Goal: Navigation & Orientation: Find specific page/section

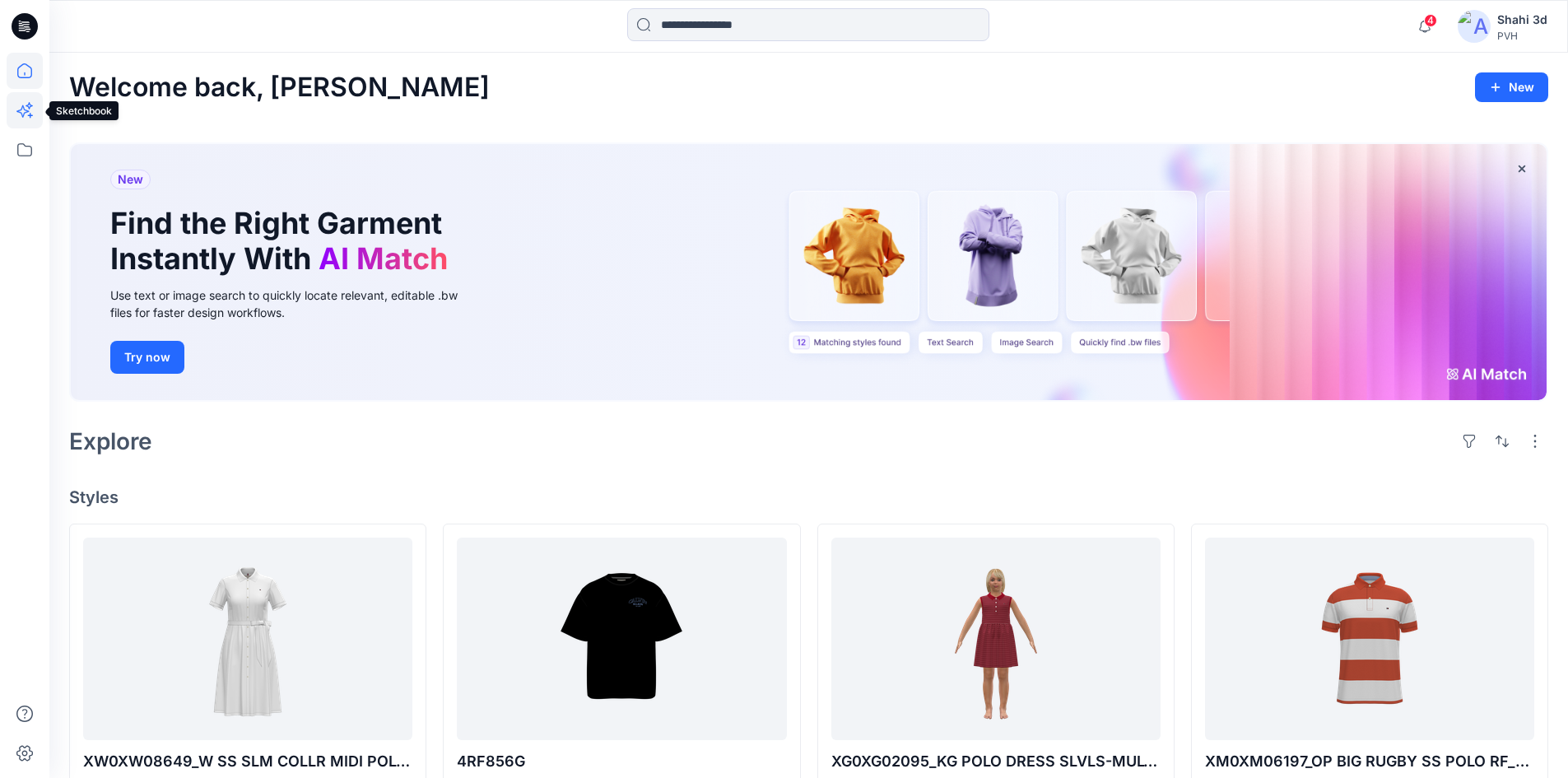
click at [13, 106] on icon at bounding box center [25, 111] width 36 height 36
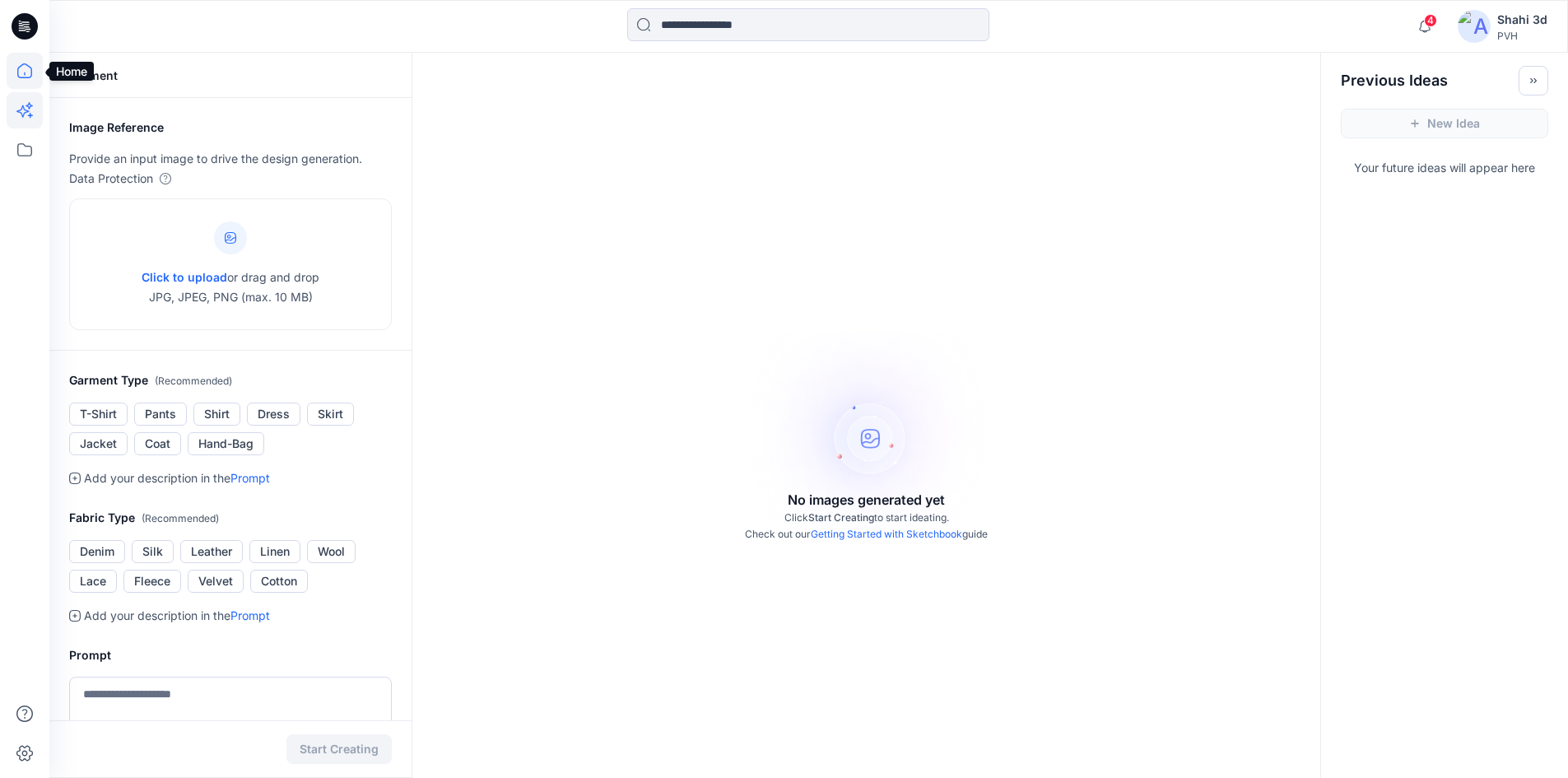
click at [17, 77] on icon at bounding box center [25, 70] width 36 height 36
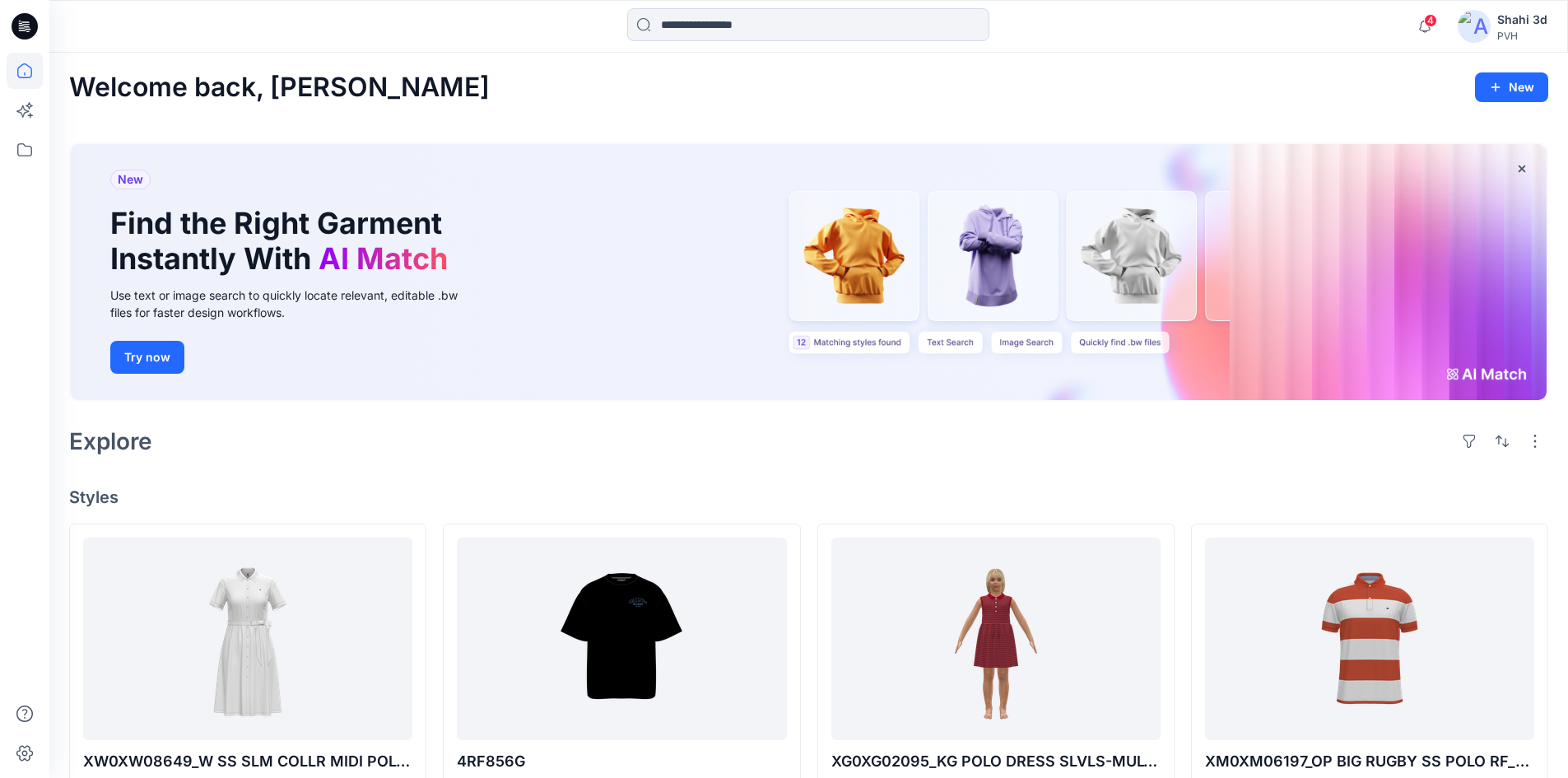
click at [987, 301] on div "New Find the Right Garment Instantly With AI Match Use text or image search to …" at bounding box center [808, 272] width 1475 height 256
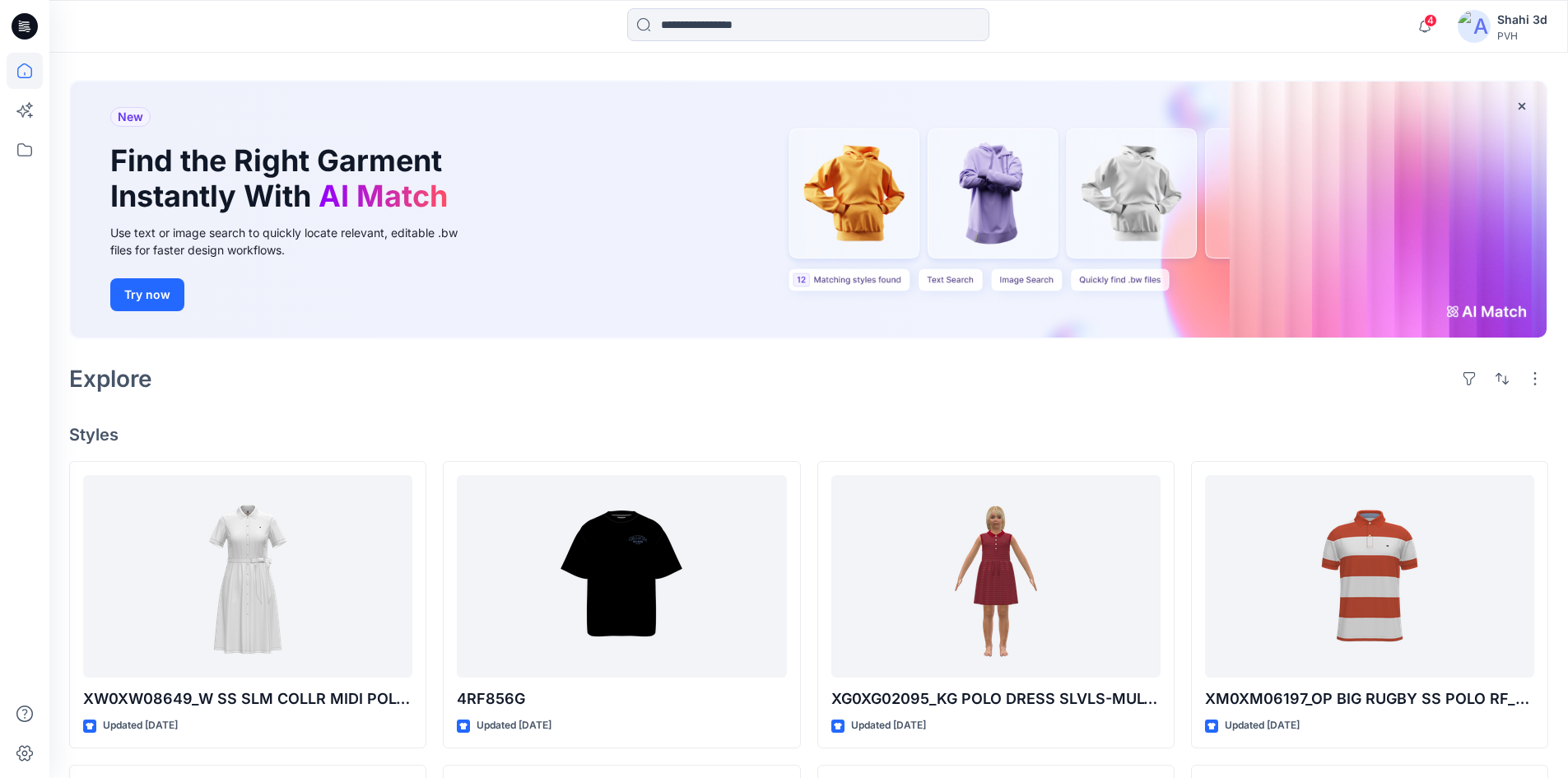
scroll to position [247, 0]
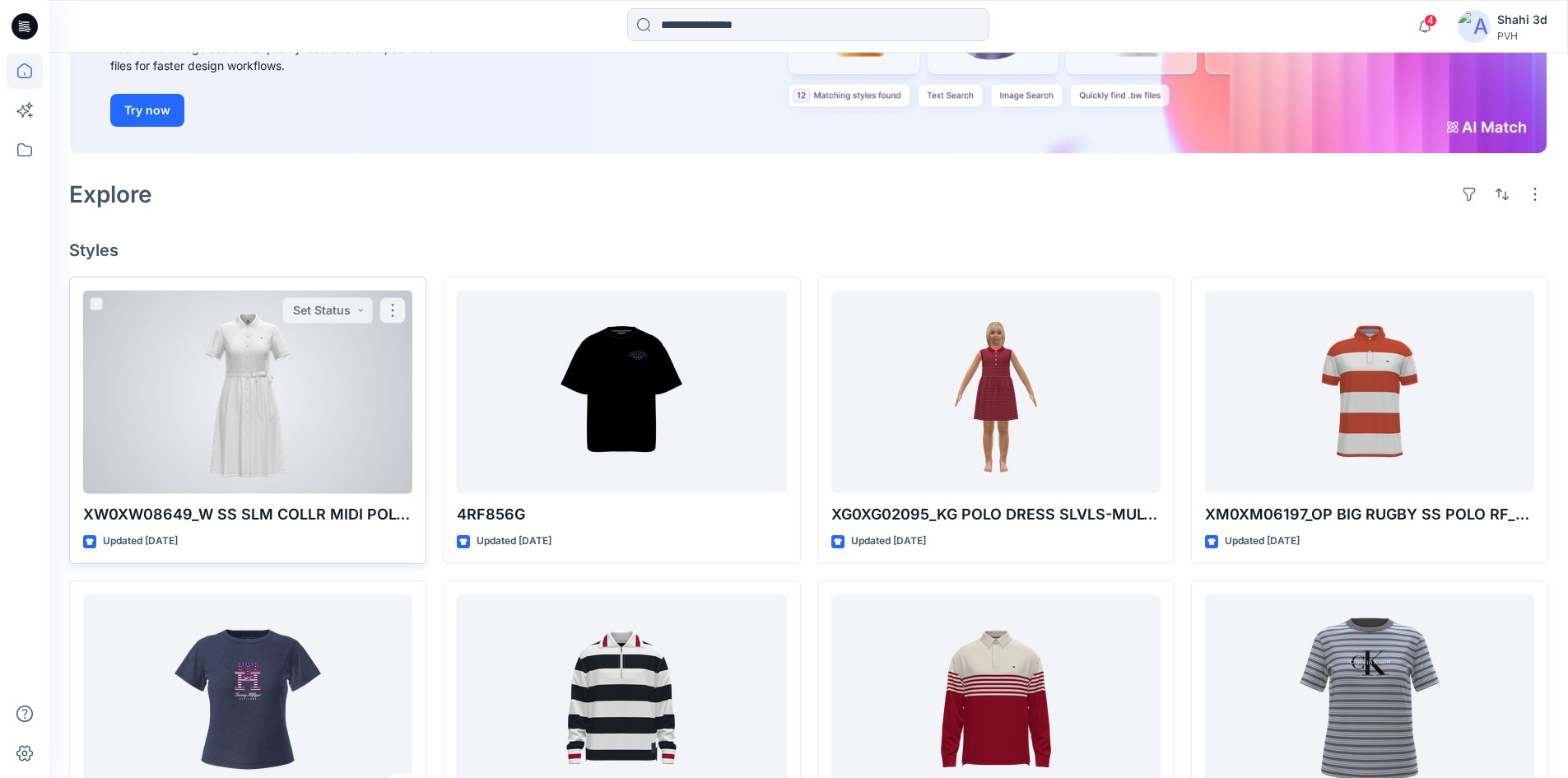
click at [299, 374] on div at bounding box center [248, 392] width 329 height 203
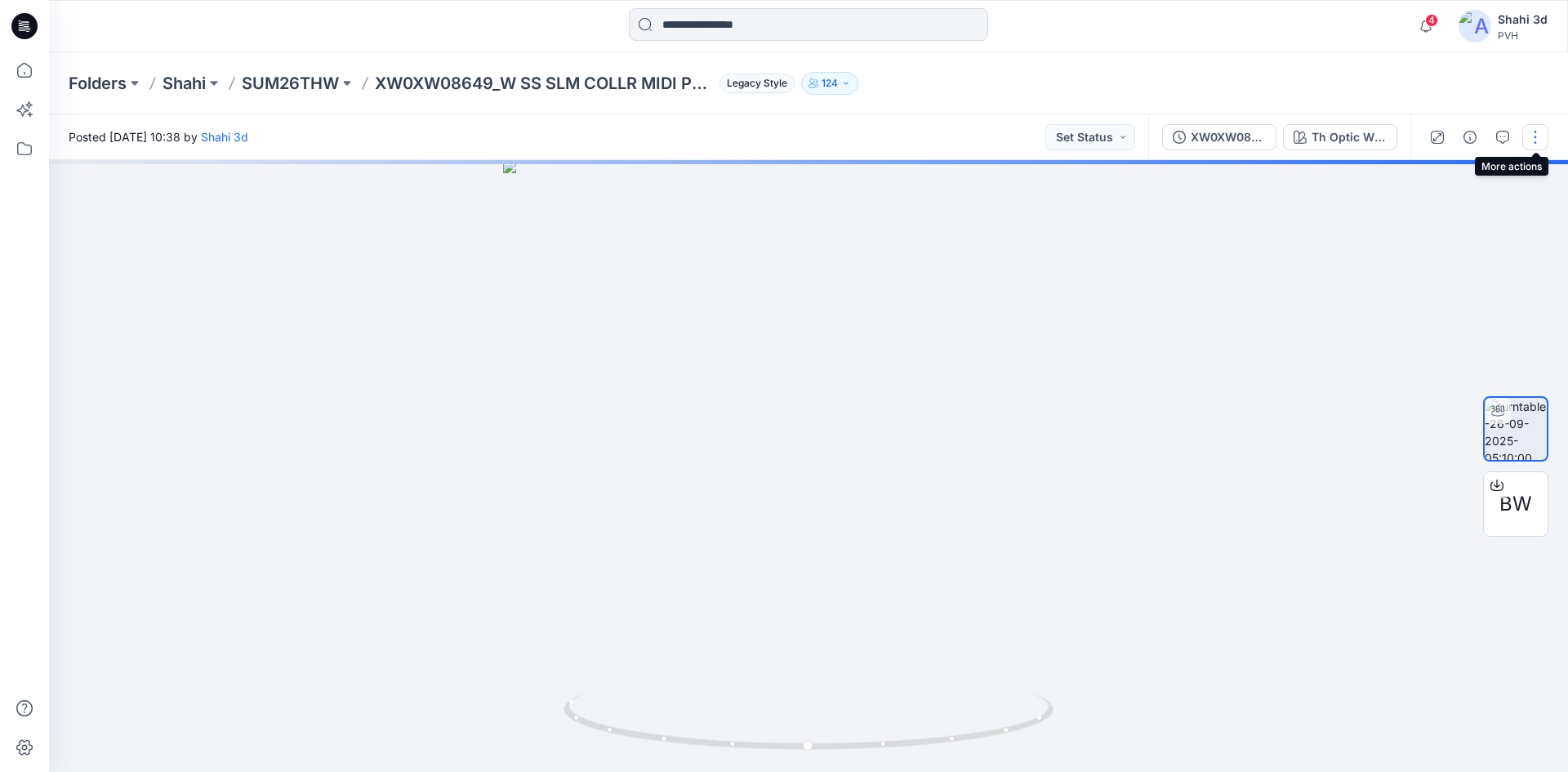
click at [1537, 133] on button "button" at bounding box center [1535, 137] width 26 height 26
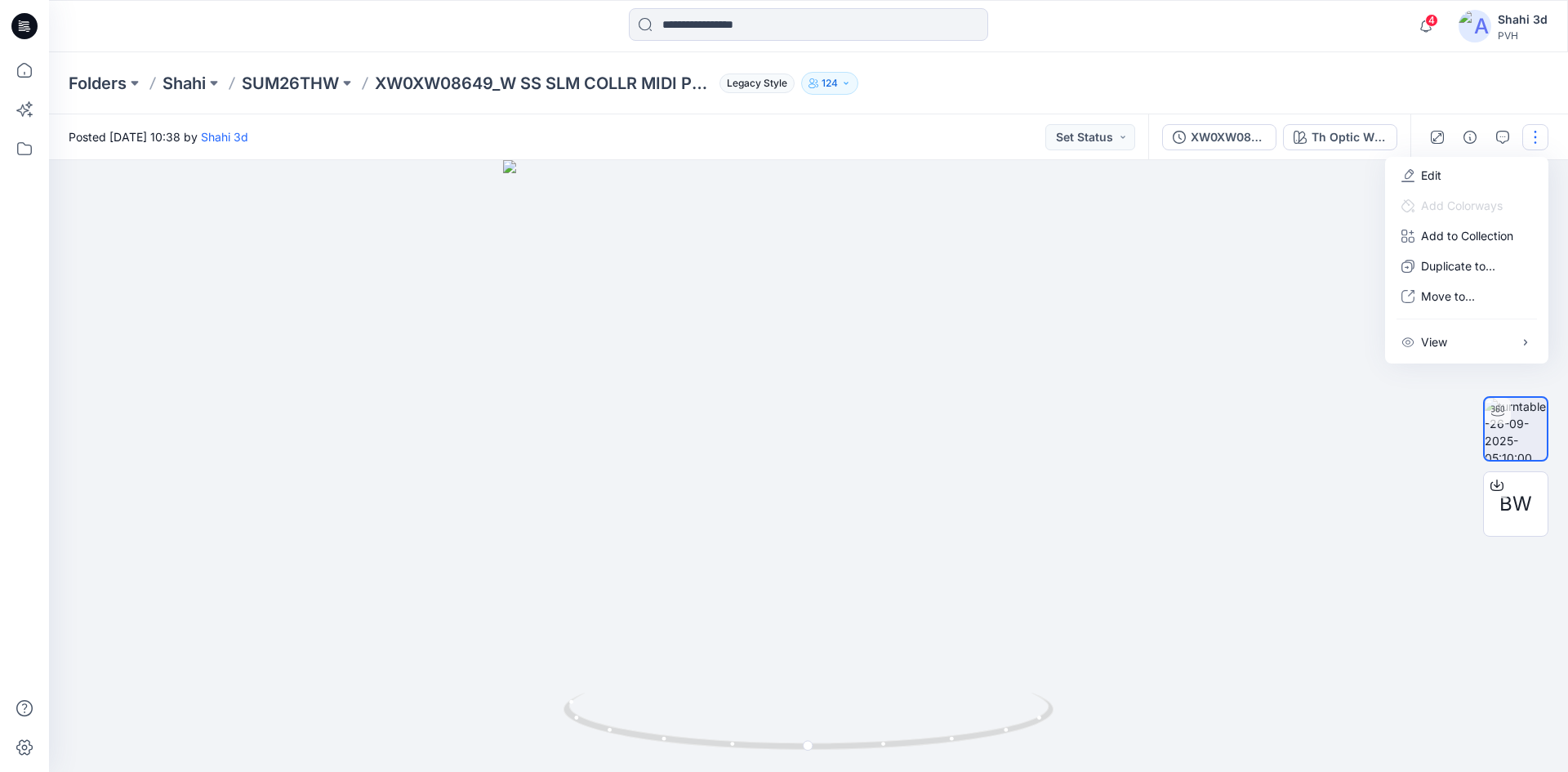
drag, startPoint x: 1211, startPoint y: 256, endPoint x: 1188, endPoint y: 245, distance: 25.5
click at [1211, 255] on div at bounding box center [809, 466] width 1520 height 612
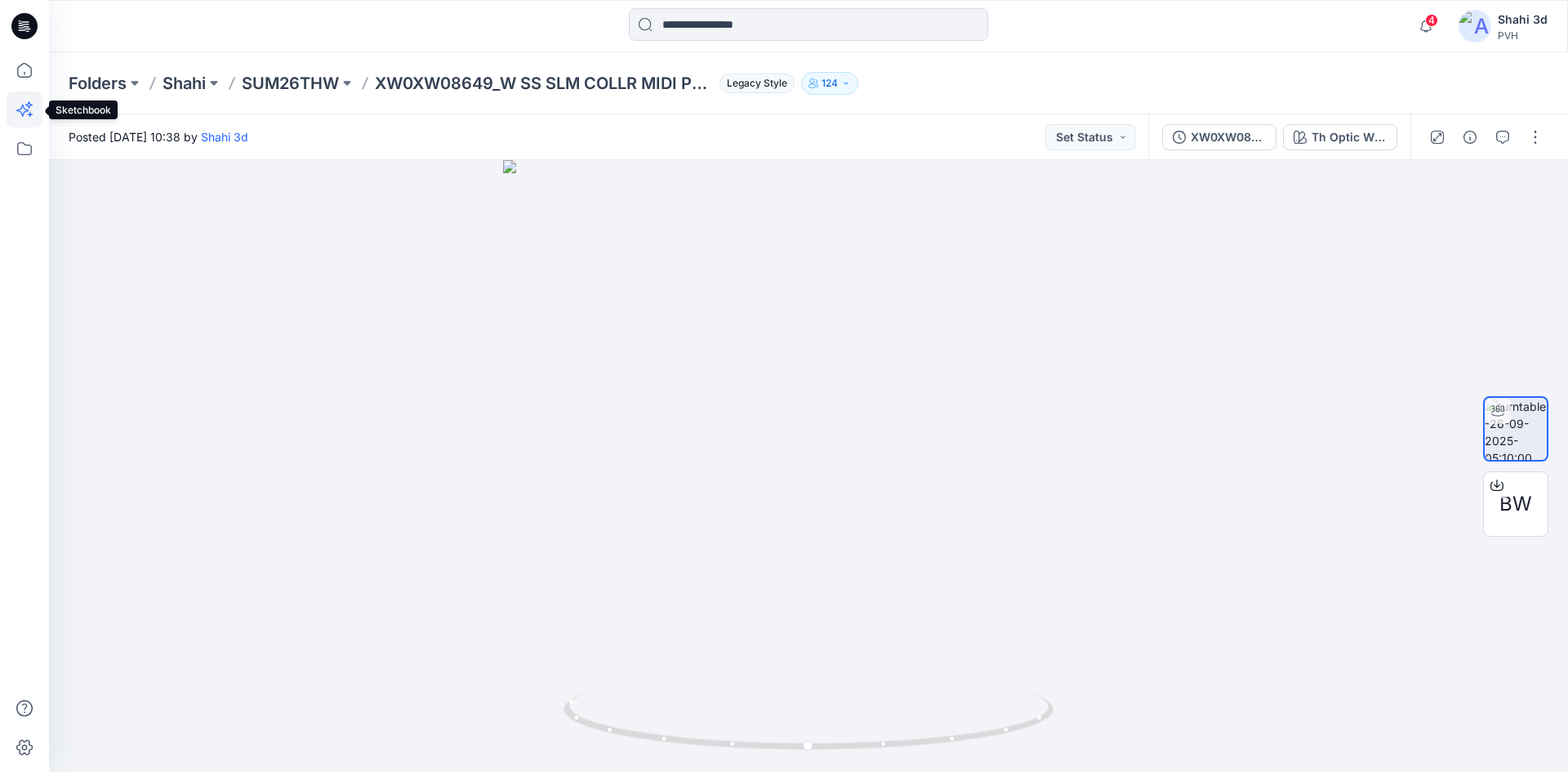
click at [23, 117] on icon at bounding box center [25, 110] width 36 height 36
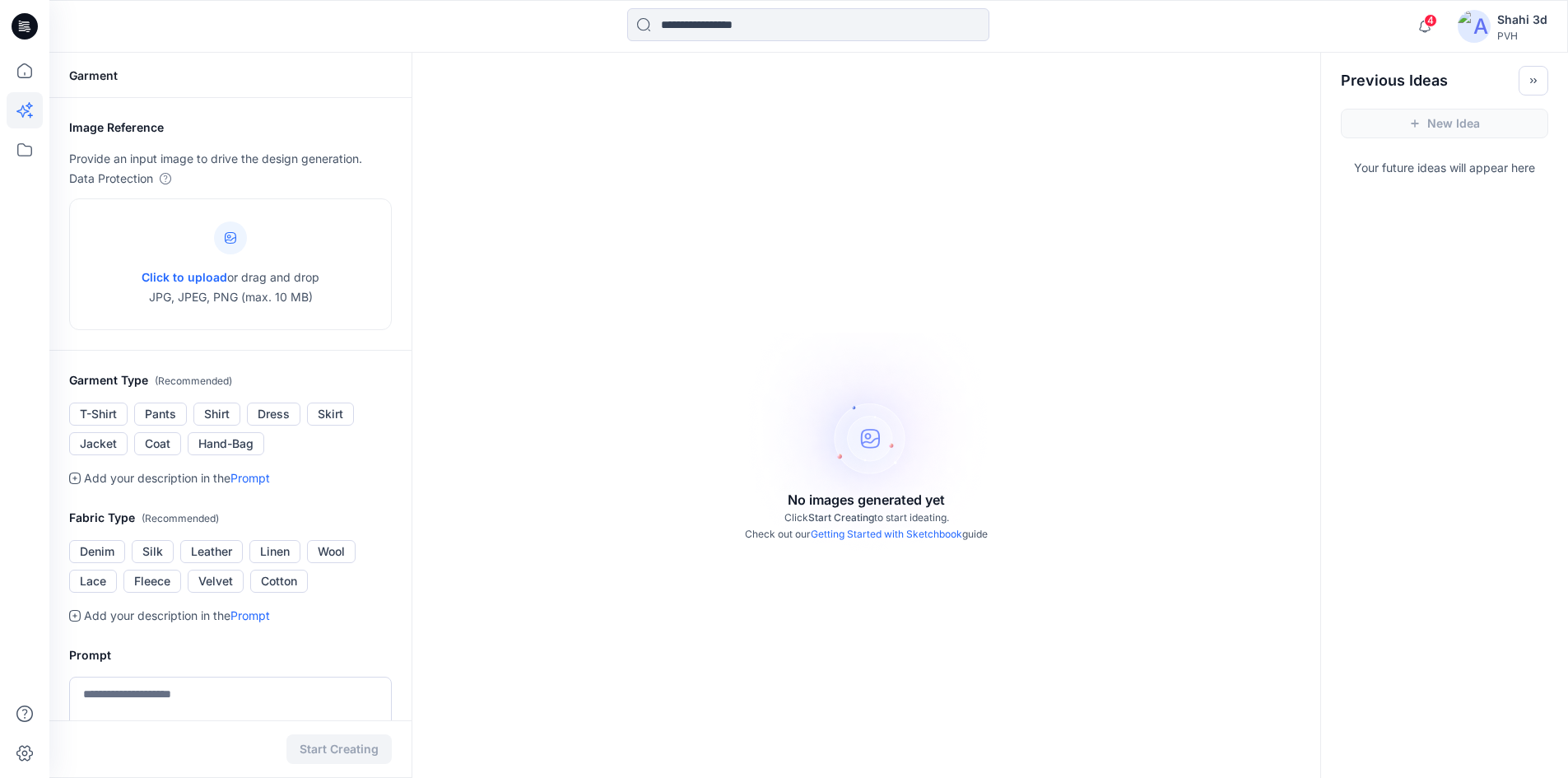
click at [1462, 121] on div "New Idea" at bounding box center [1445, 123] width 247 height 56
click at [581, 360] on div "No images generated yet Click Start Creating to start ideating. Check out our G…" at bounding box center [866, 441] width 908 height 778
click at [18, 76] on icon at bounding box center [24, 70] width 15 height 15
